Goal: Transaction & Acquisition: Subscribe to service/newsletter

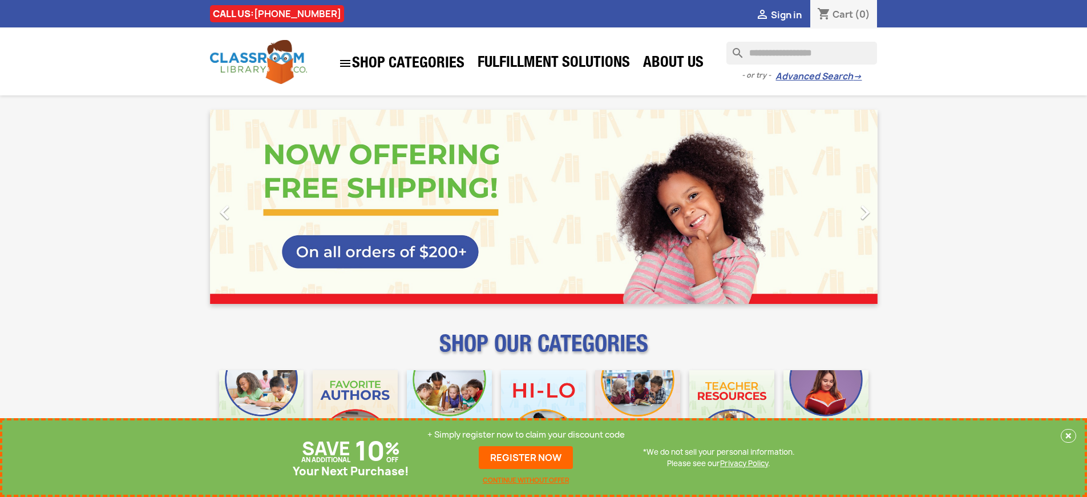
click at [526, 434] on p "+ Simply register now to claim your discount code" at bounding box center [525, 434] width 197 height 11
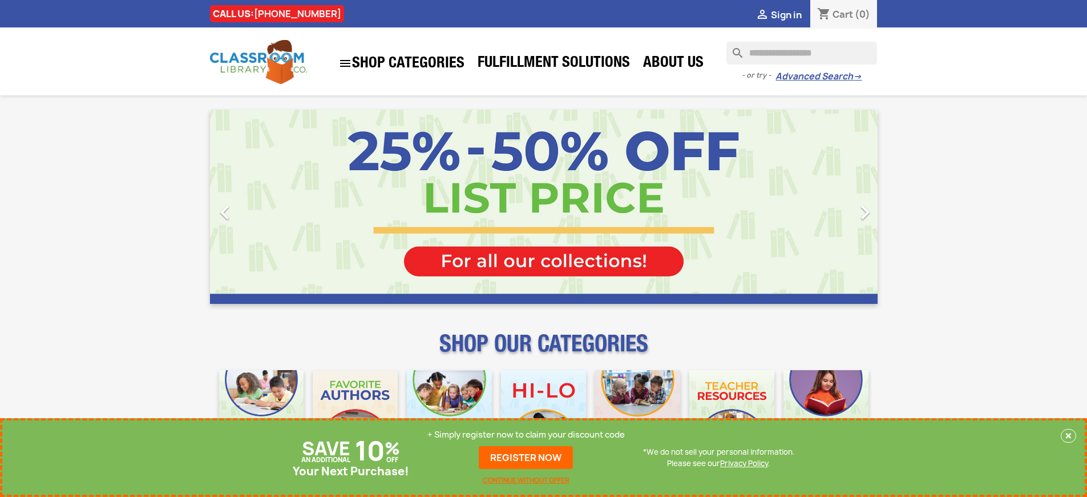
click at [526, 434] on p "+ Simply register now to claim your discount code" at bounding box center [525, 434] width 197 height 11
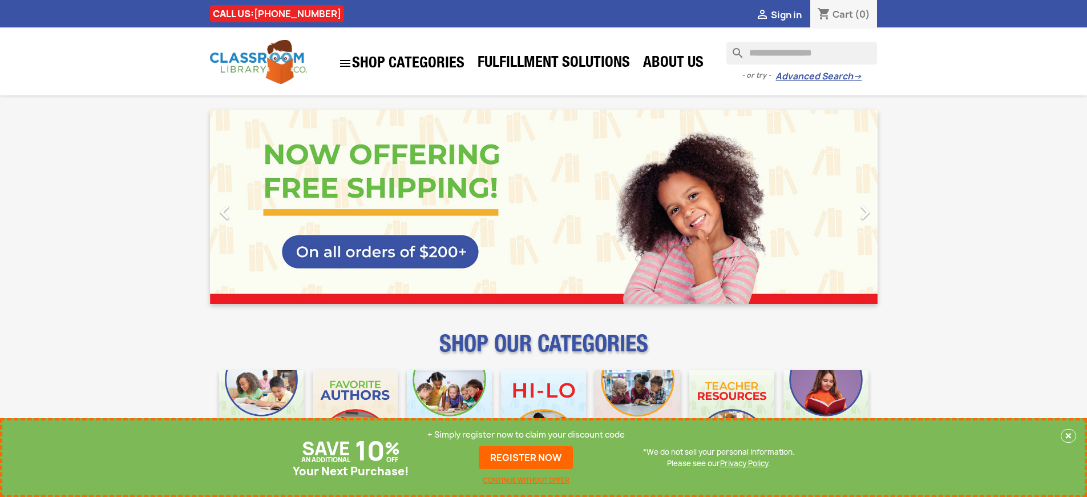
click at [526, 434] on p "+ Simply register now to claim your discount code" at bounding box center [525, 434] width 197 height 11
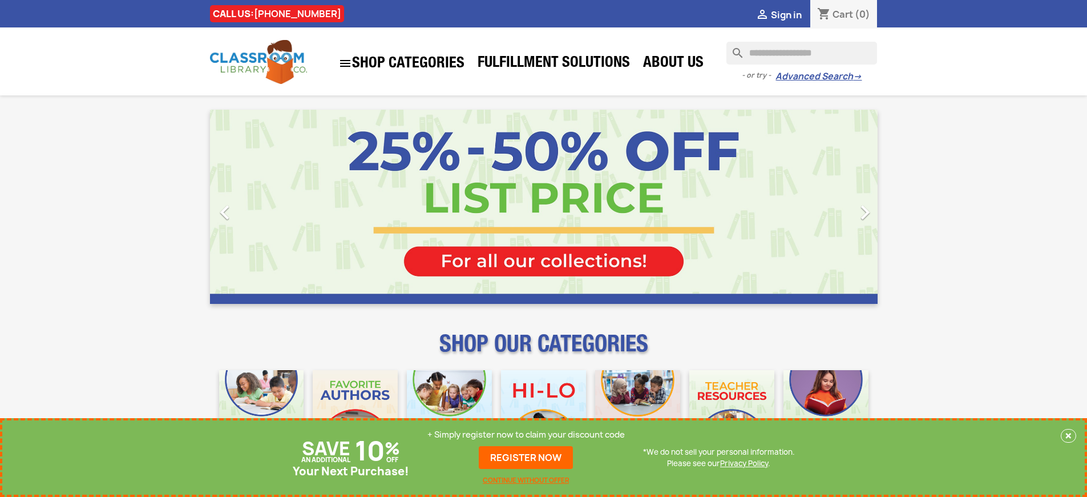
click at [526, 434] on p "+ Simply register now to claim your discount code" at bounding box center [525, 434] width 197 height 11
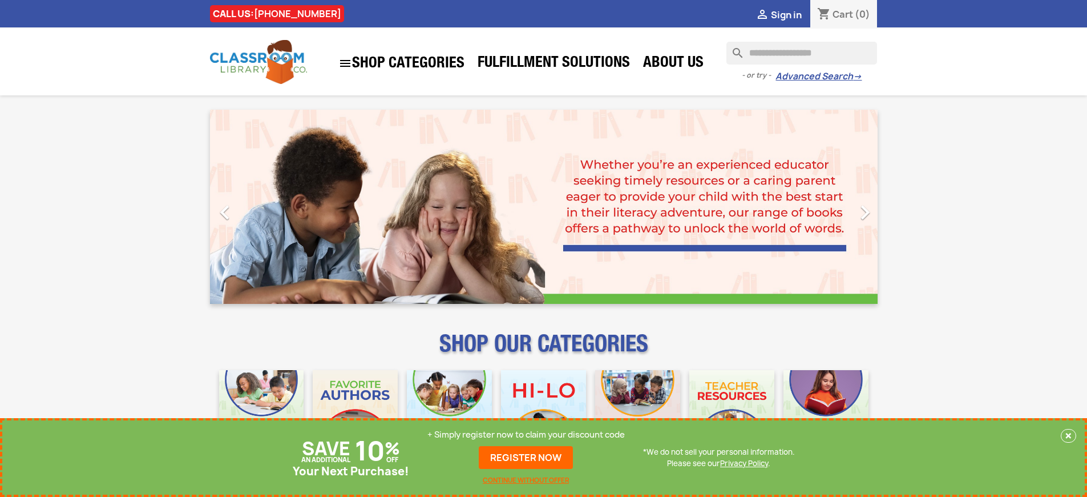
click at [526, 434] on p "+ Simply register now to claim your discount code" at bounding box center [525, 434] width 197 height 11
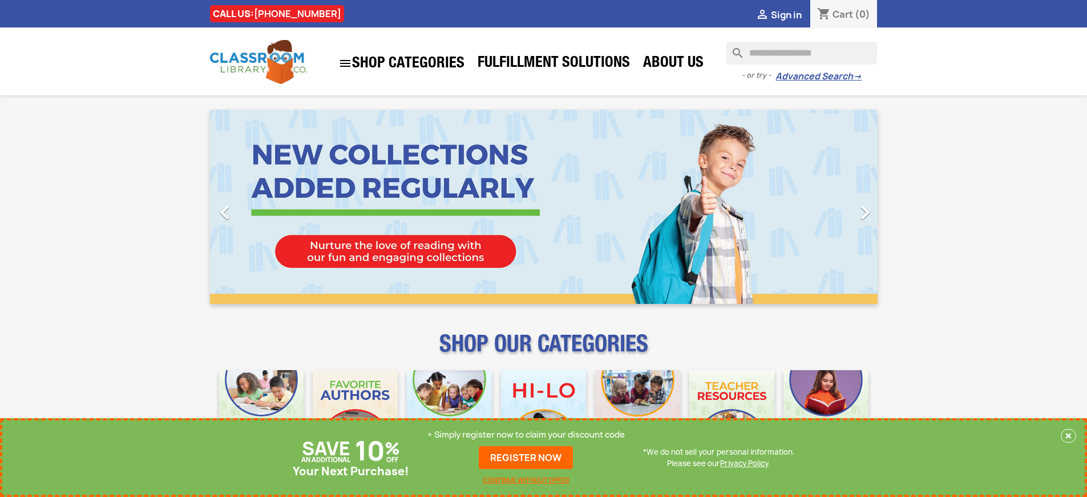
click at [526, 434] on p "+ Simply register now to claim your discount code" at bounding box center [525, 434] width 197 height 11
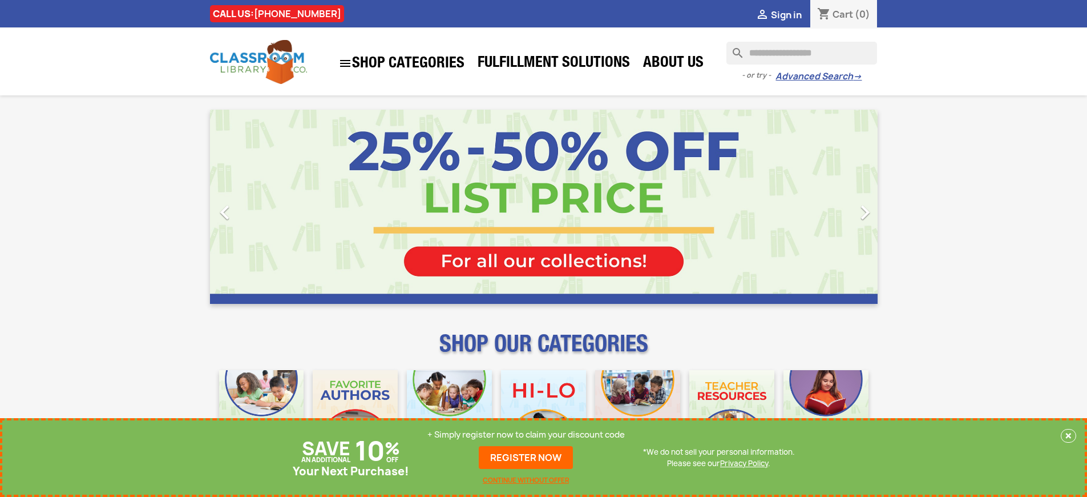
click at [526, 434] on p "+ Simply register now to claim your discount code" at bounding box center [525, 434] width 197 height 11
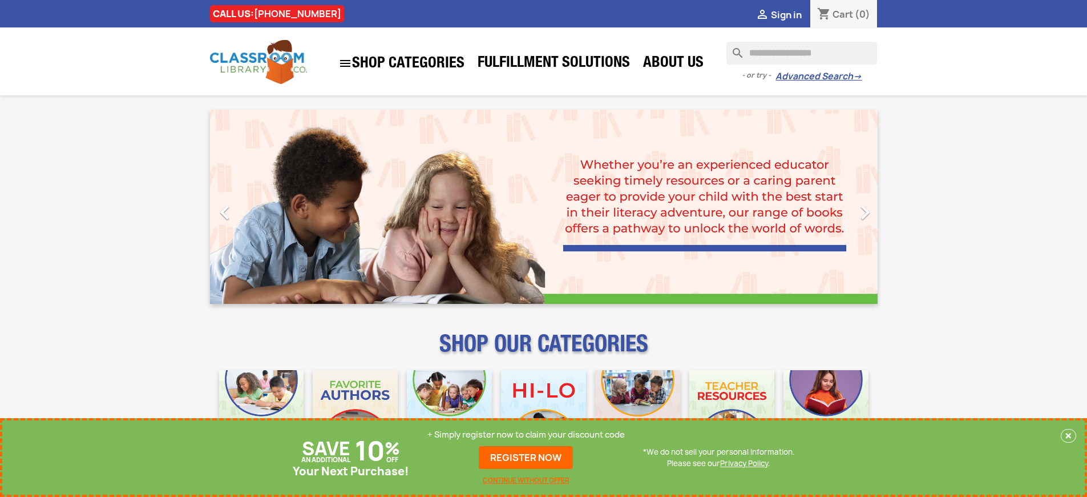
click at [526, 434] on p "+ Simply register now to claim your discount code" at bounding box center [525, 434] width 197 height 11
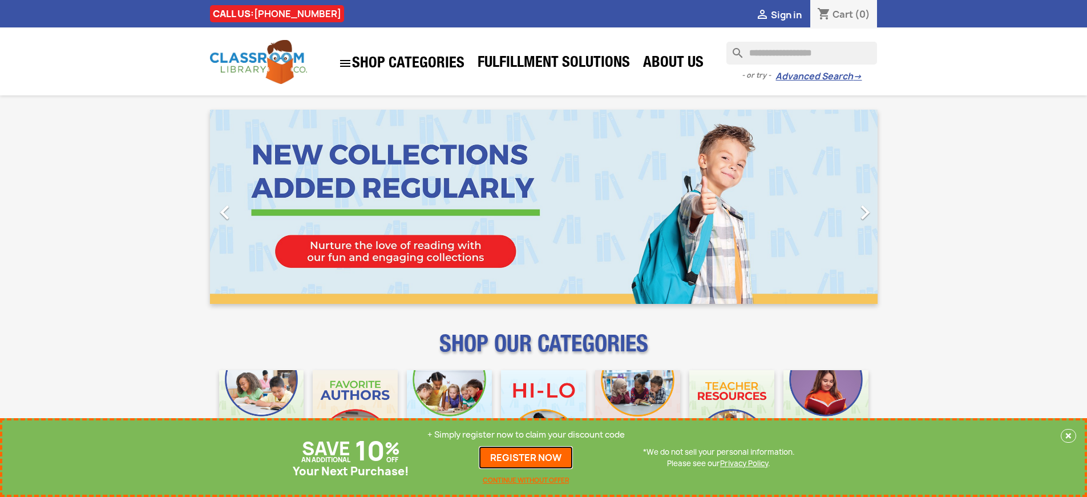
click at [526, 457] on link "REGISTER NOW" at bounding box center [526, 457] width 94 height 23
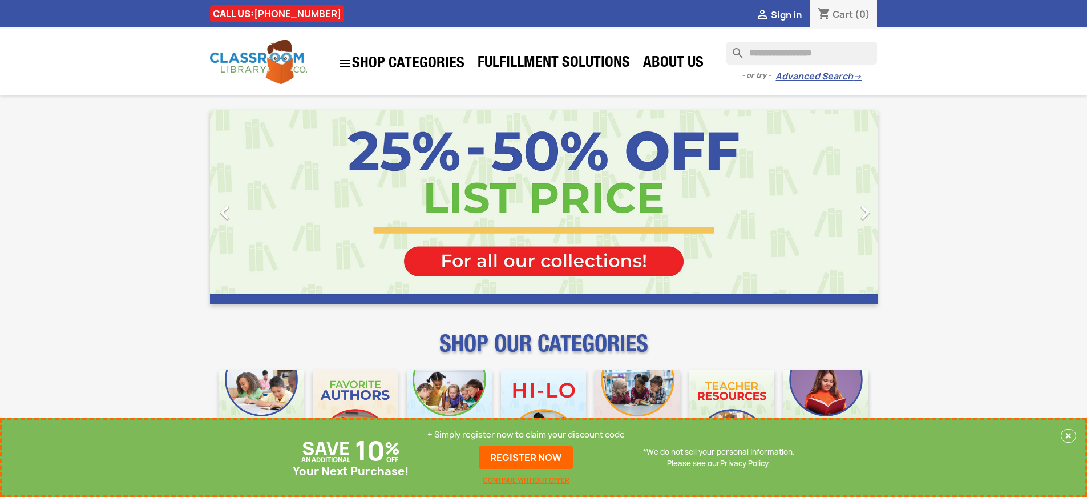
click at [526, 434] on p "+ Simply register now to claim your discount code" at bounding box center [525, 434] width 197 height 11
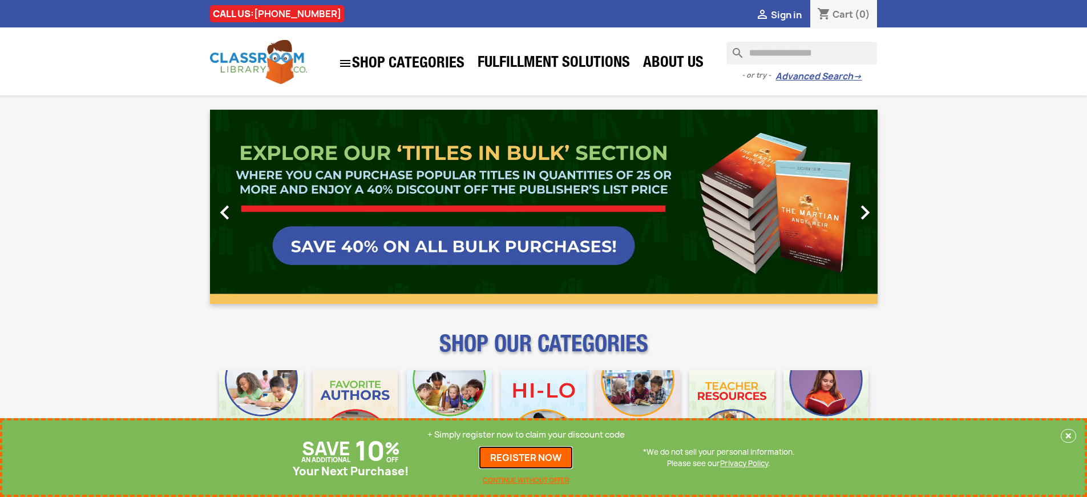
click at [526, 457] on link "REGISTER NOW" at bounding box center [526, 457] width 94 height 23
